Goal: Information Seeking & Learning: Learn about a topic

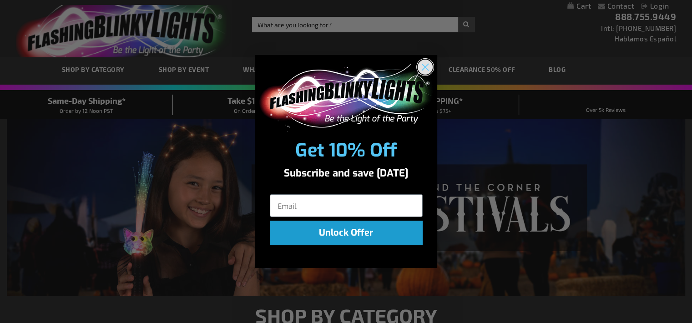
click at [428, 71] on circle "Close dialog" at bounding box center [424, 66] width 15 height 15
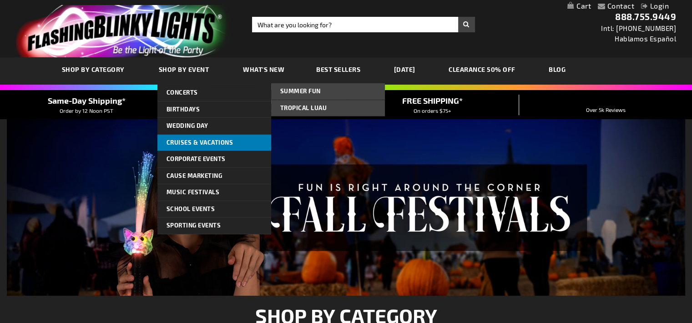
click at [200, 147] on link "Cruises & Vacations" at bounding box center [214, 143] width 114 height 16
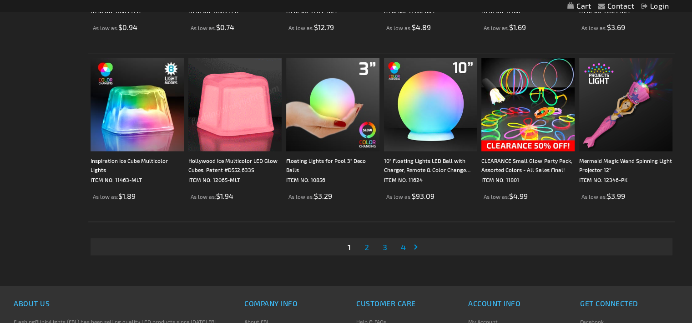
scroll to position [1674, 0]
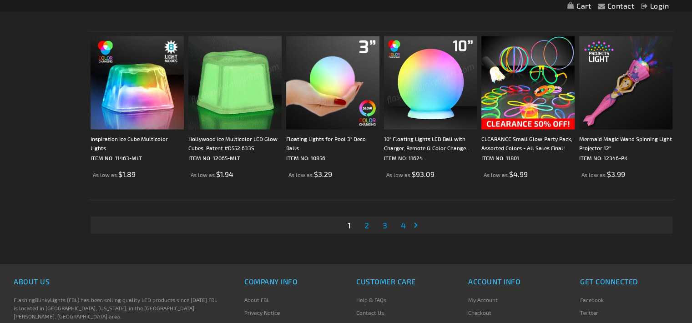
click at [365, 221] on span "2" at bounding box center [366, 225] width 5 height 10
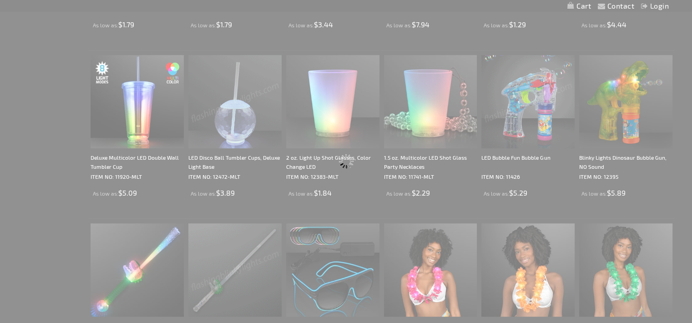
scroll to position [140, 0]
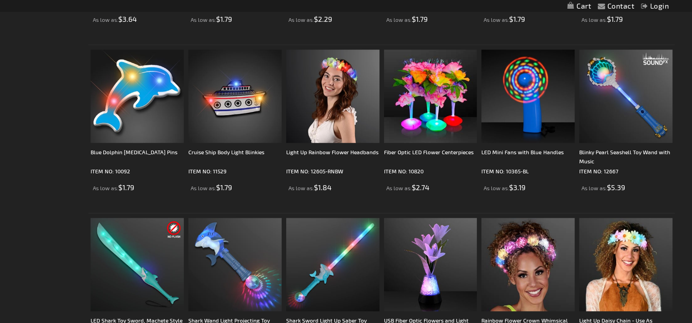
scroll to position [655, 0]
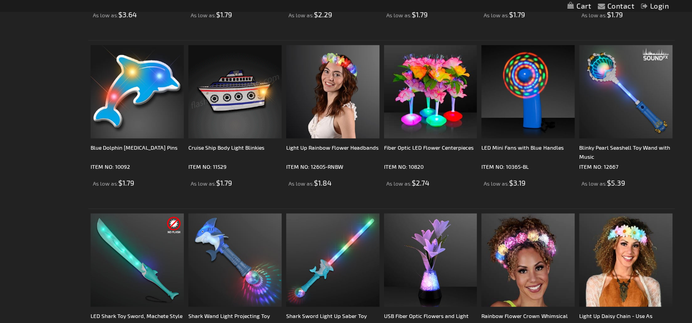
click at [234, 103] on img at bounding box center [234, 91] width 93 height 93
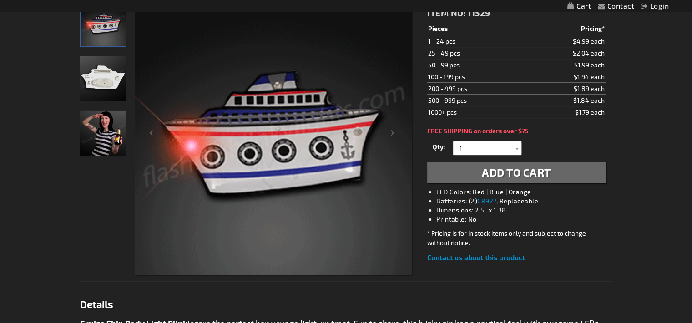
scroll to position [255, 0]
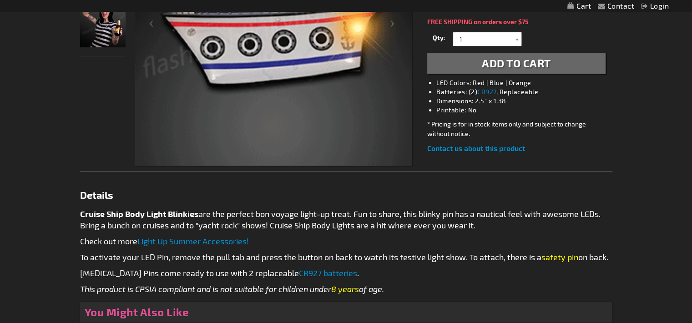
click at [194, 243] on link "Light Up Summer Accessories!" at bounding box center [192, 241] width 111 height 10
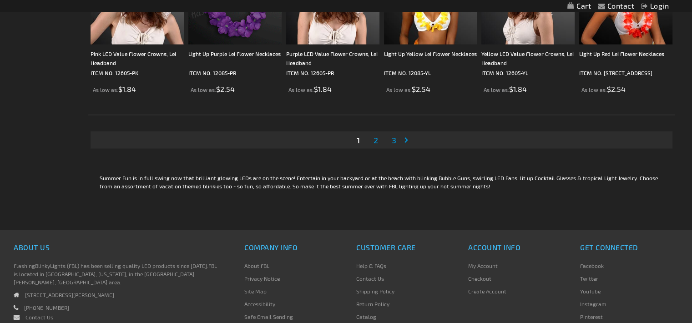
scroll to position [1855, 0]
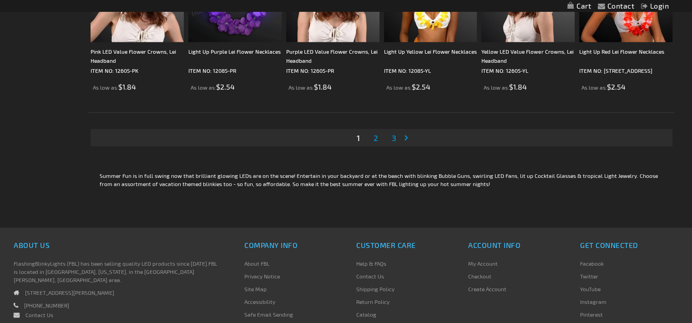
click at [373, 137] on span "2" at bounding box center [375, 138] width 5 height 10
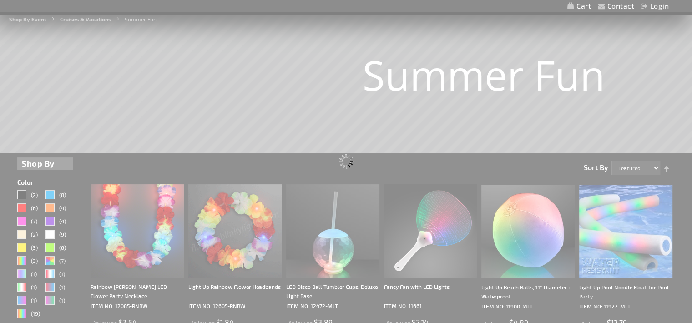
scroll to position [0, 0]
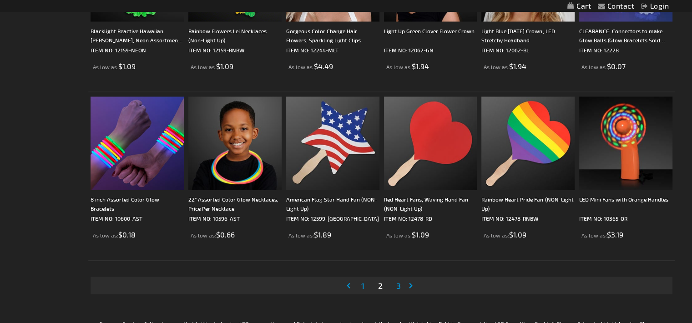
scroll to position [1710, 0]
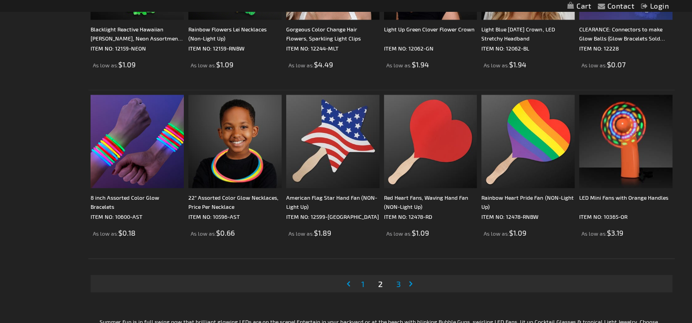
click at [408, 282] on link "Page Next" at bounding box center [412, 284] width 9 height 14
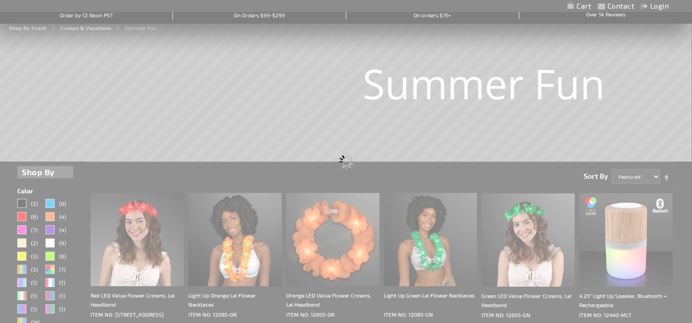
scroll to position [0, 0]
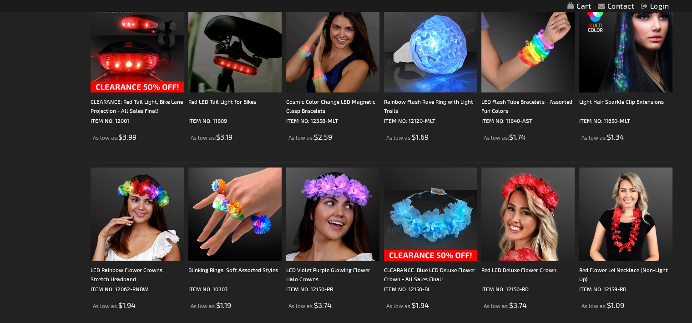
scroll to position [928, 0]
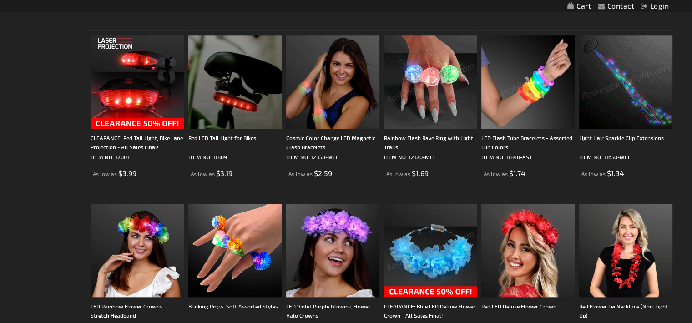
click at [611, 87] on img at bounding box center [625, 81] width 93 height 93
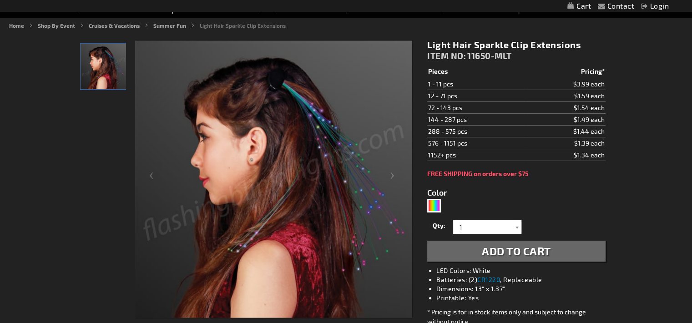
scroll to position [73, 0]
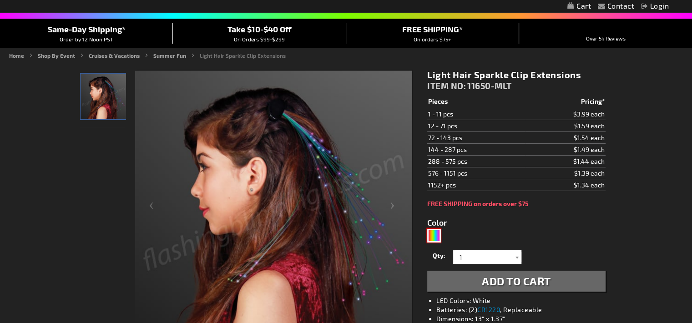
click at [437, 234] on div "Multicolor" at bounding box center [434, 236] width 14 height 14
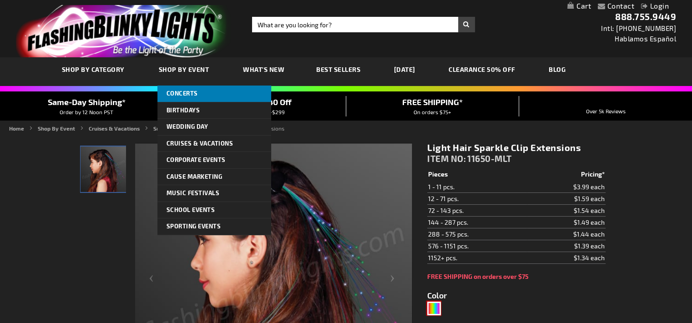
click at [181, 91] on span "Concerts" at bounding box center [181, 93] width 31 height 7
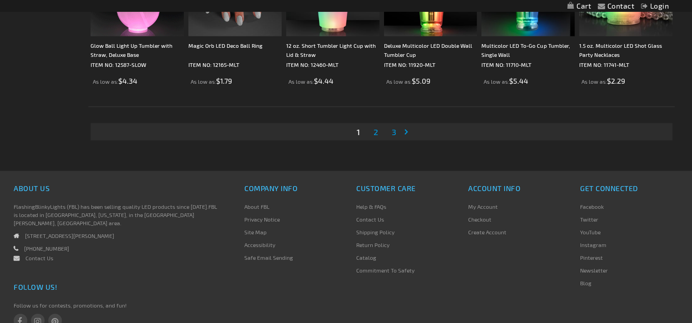
scroll to position [1874, 0]
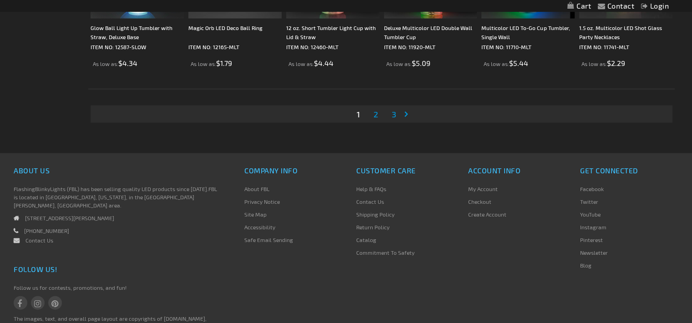
click at [406, 112] on link "Page Next" at bounding box center [407, 114] width 9 height 14
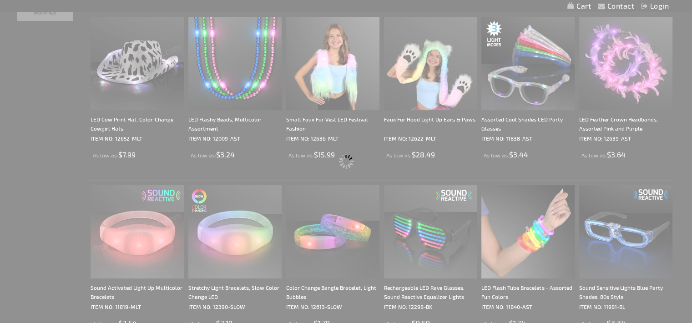
scroll to position [0, 0]
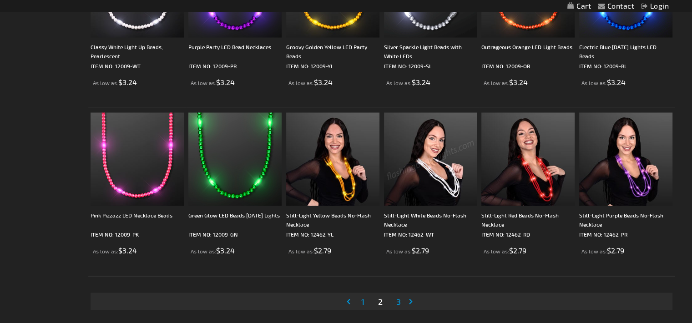
scroll to position [1783, 0]
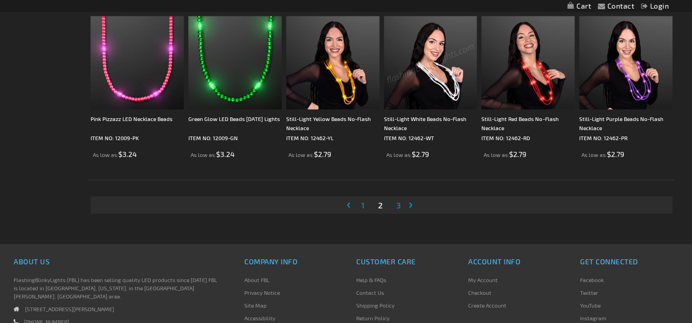
click at [409, 199] on link "Page Next" at bounding box center [412, 205] width 9 height 14
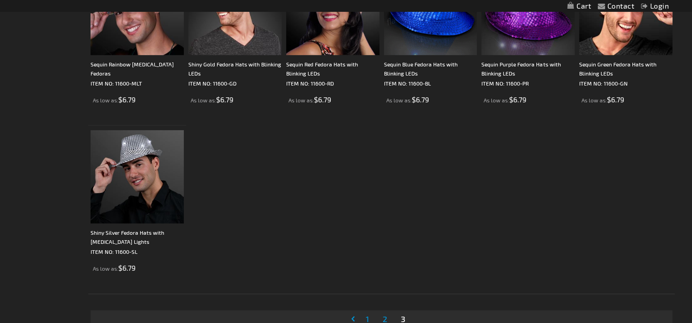
scroll to position [509, 0]
